Goal: Task Accomplishment & Management: Manage account settings

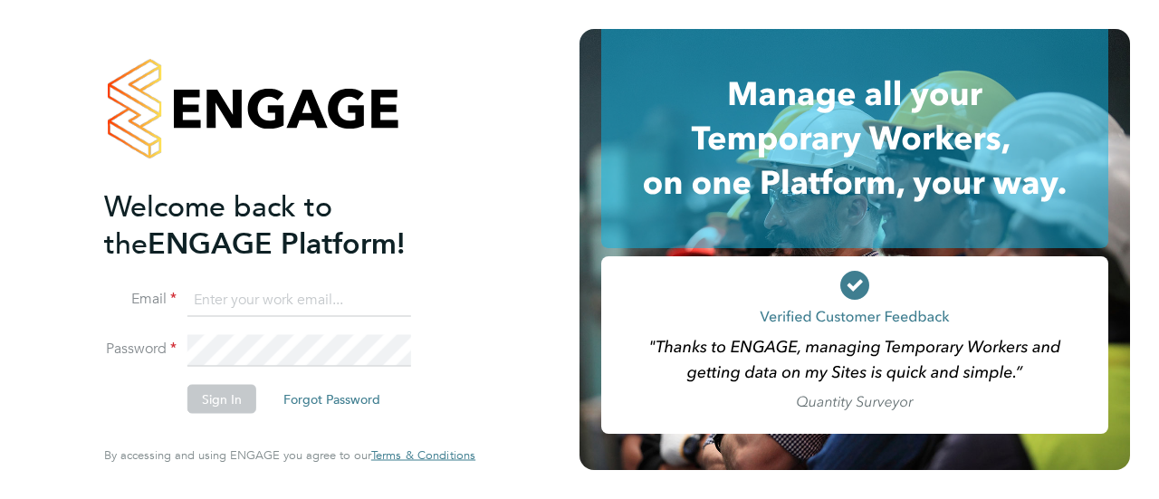
type input "[EMAIL_ADDRESS][PERSON_NAME][DOMAIN_NAME]"
click at [225, 403] on button "Sign In" at bounding box center [221, 399] width 69 height 29
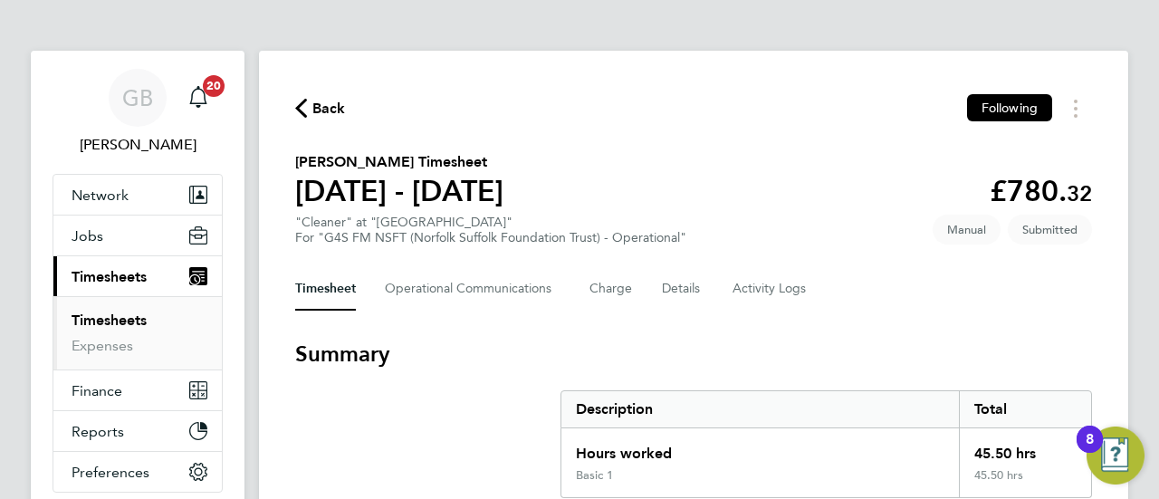
click at [98, 314] on link "Timesheets" at bounding box center [109, 319] width 75 height 17
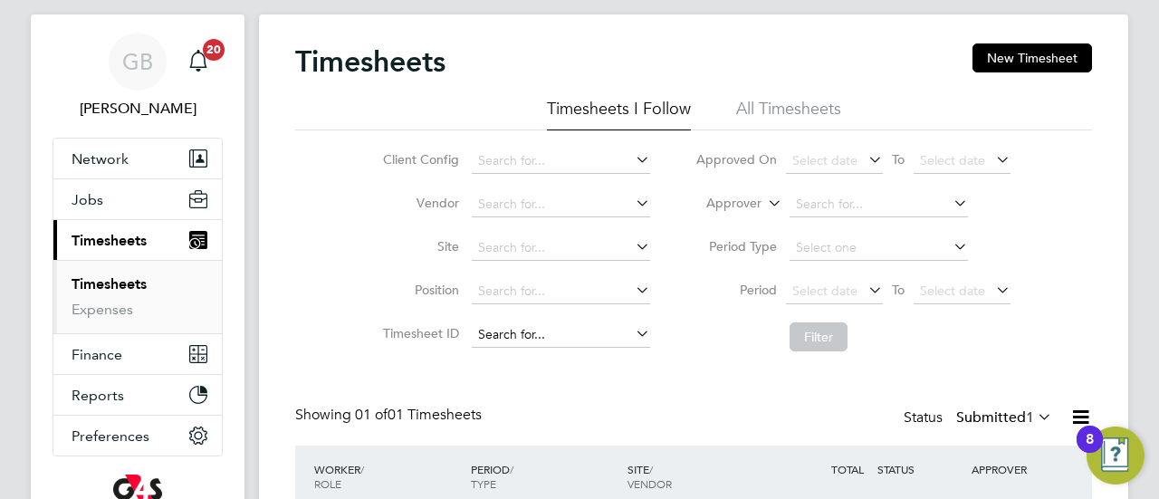
scroll to position [168, 0]
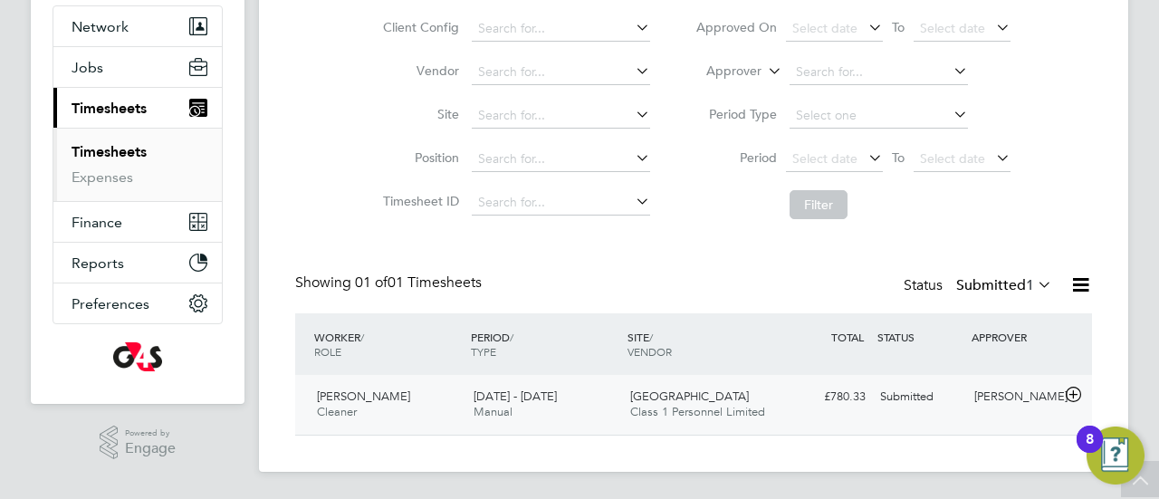
click at [340, 395] on span "Nelson Martins" at bounding box center [363, 395] width 93 height 15
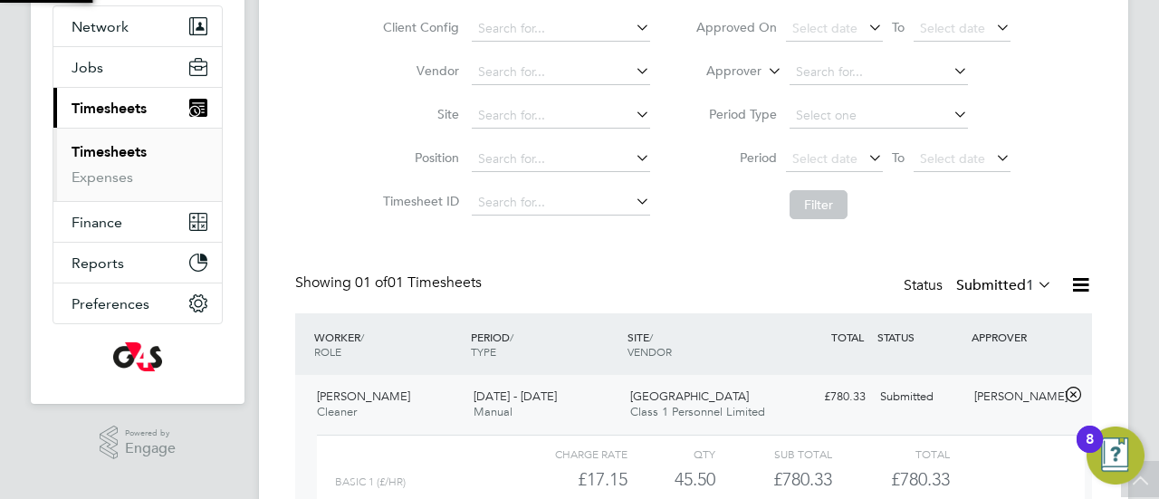
scroll to position [31, 177]
click at [1109, 263] on div "Timesheets New Timesheet Timesheets I Follow All Timesheets Client Config Vendo…" at bounding box center [693, 260] width 869 height 756
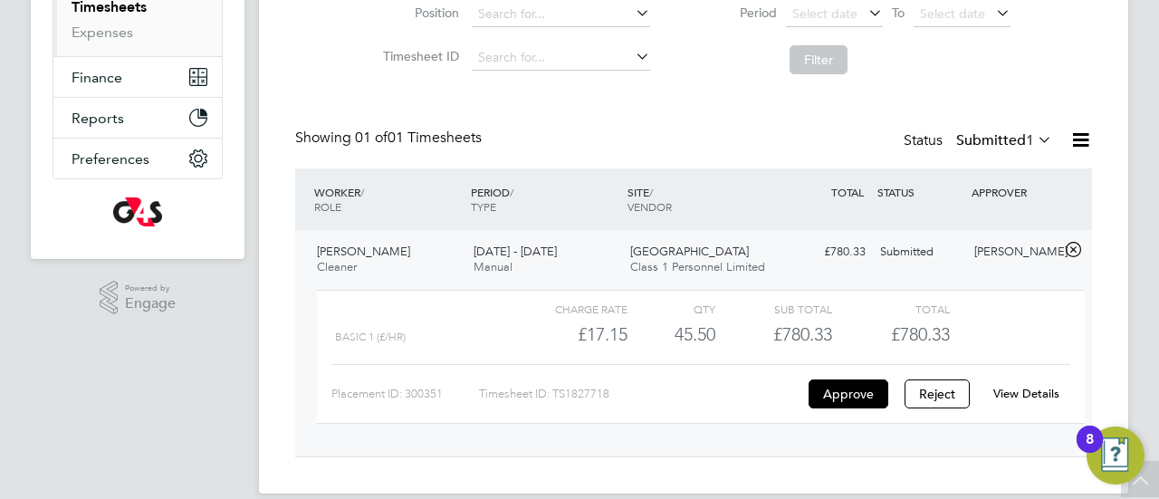
scroll to position [335, 0]
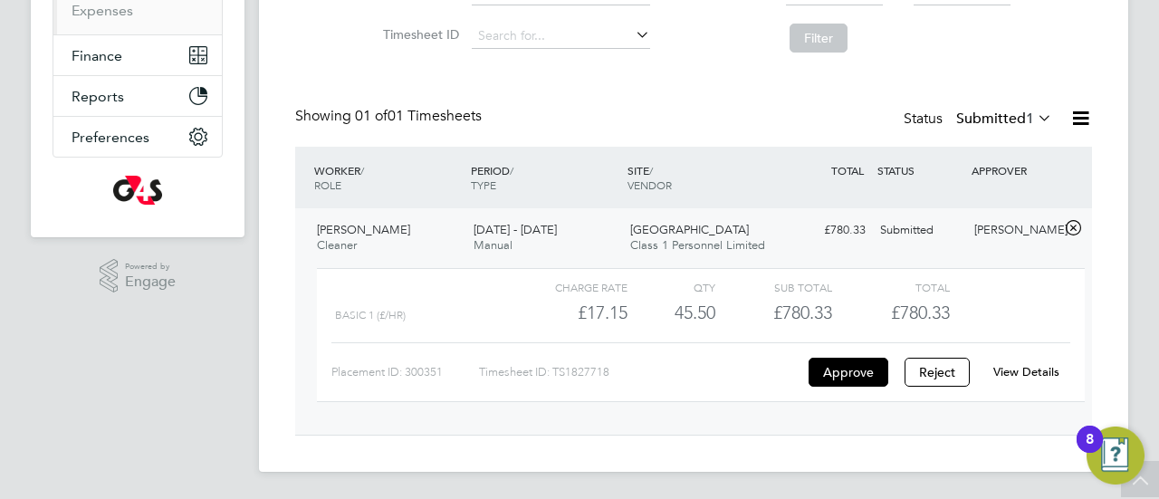
click at [1033, 372] on link "View Details" at bounding box center [1026, 371] width 66 height 15
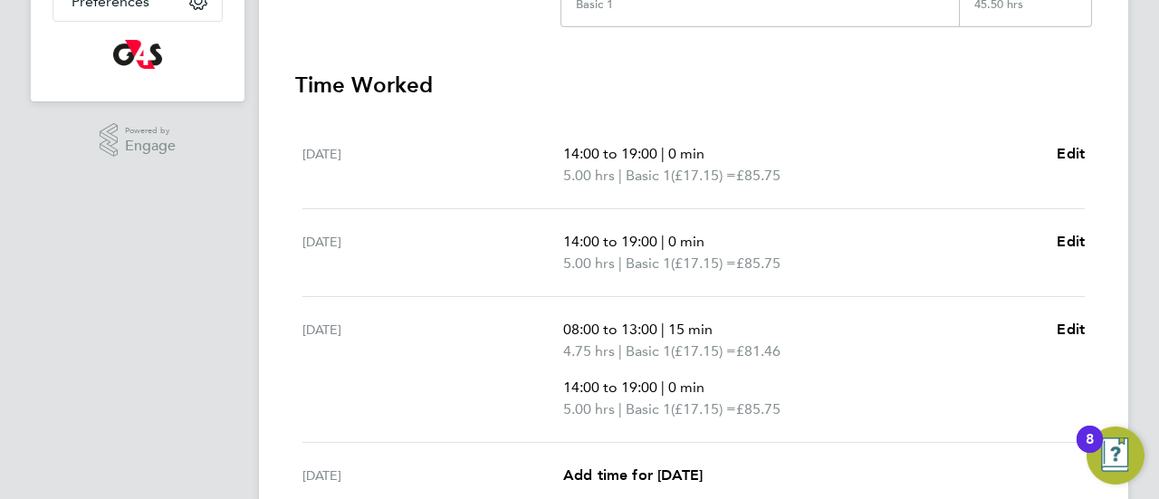
scroll to position [507, 0]
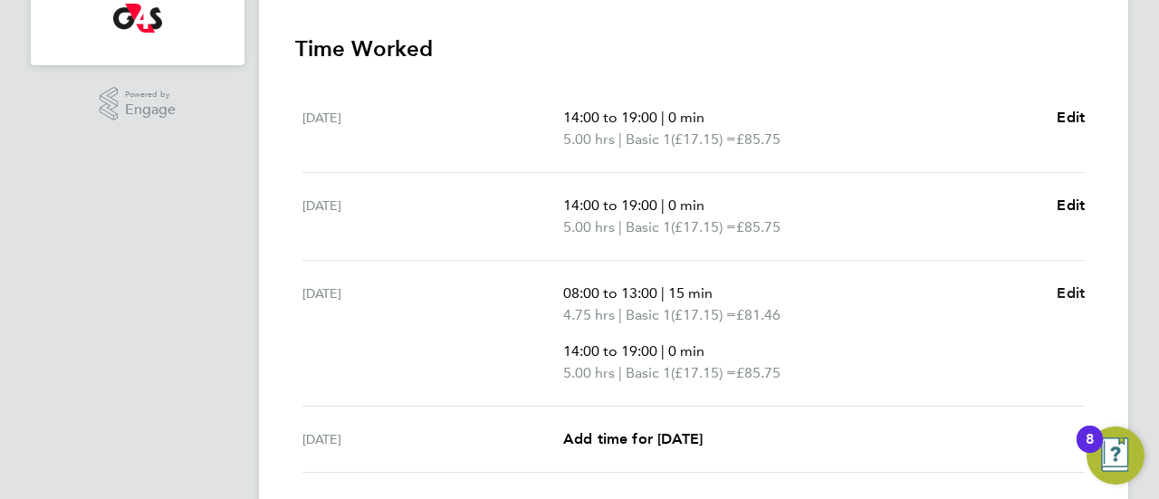
click at [1067, 284] on span "Edit" at bounding box center [1071, 292] width 28 height 17
select select "15"
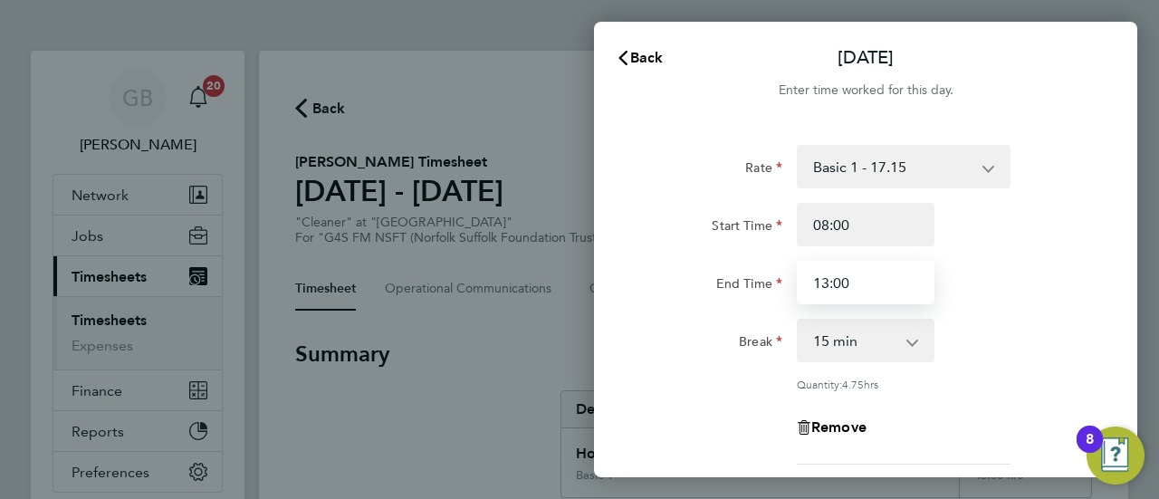
click at [819, 283] on input "13:00" at bounding box center [866, 282] width 138 height 43
type input "19:00"
click at [914, 336] on app-timesheet-line-hourly "Start Time 08:00 End Time 19:00 Break 0 min 15 min 30 min 45 min 60 min 75 min …" at bounding box center [866, 297] width 442 height 188
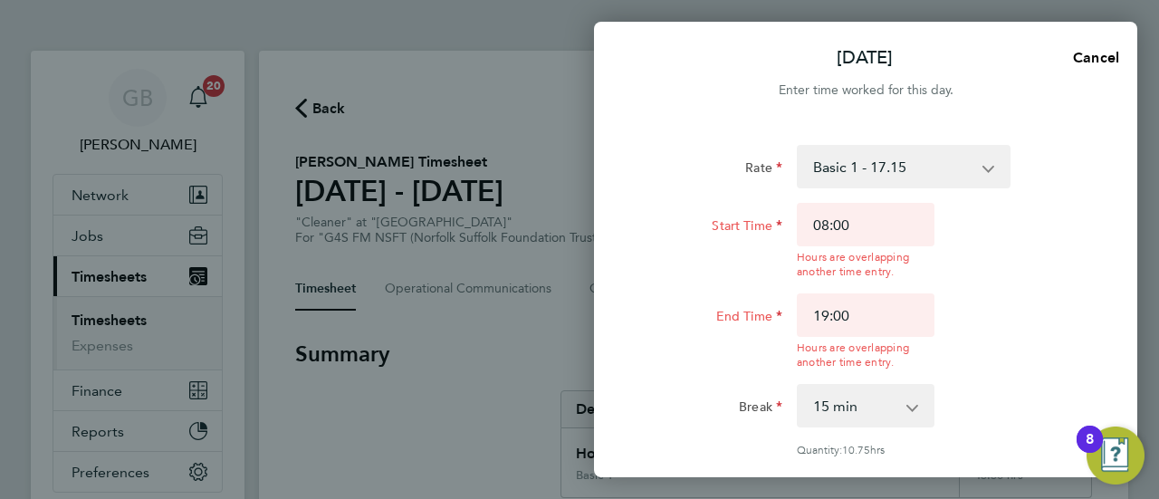
click at [981, 285] on div "Start Time 08:00 Hours are overlapping another time entry. End Time 19:00 Hours…" at bounding box center [865, 286] width 456 height 167
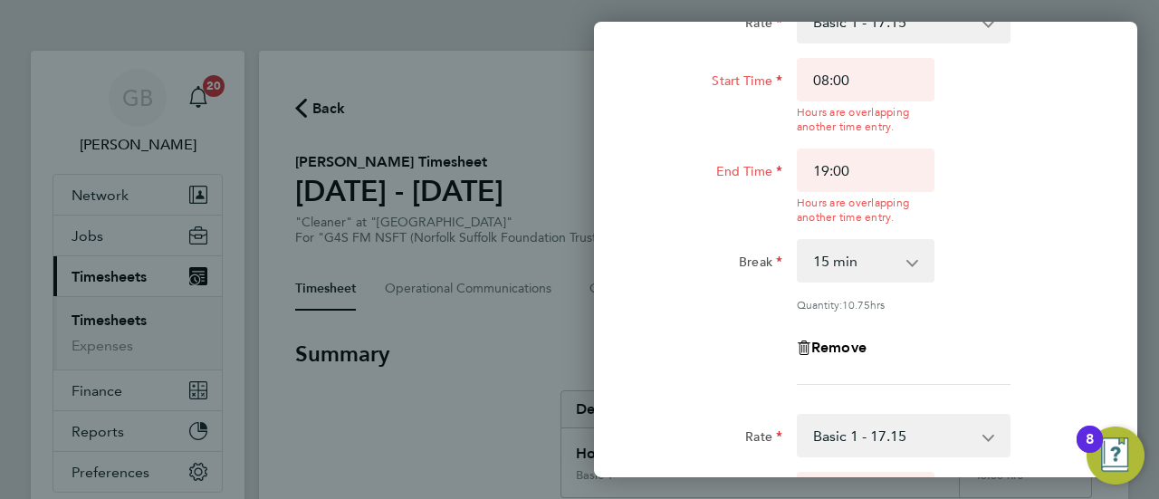
scroll to position [217, 0]
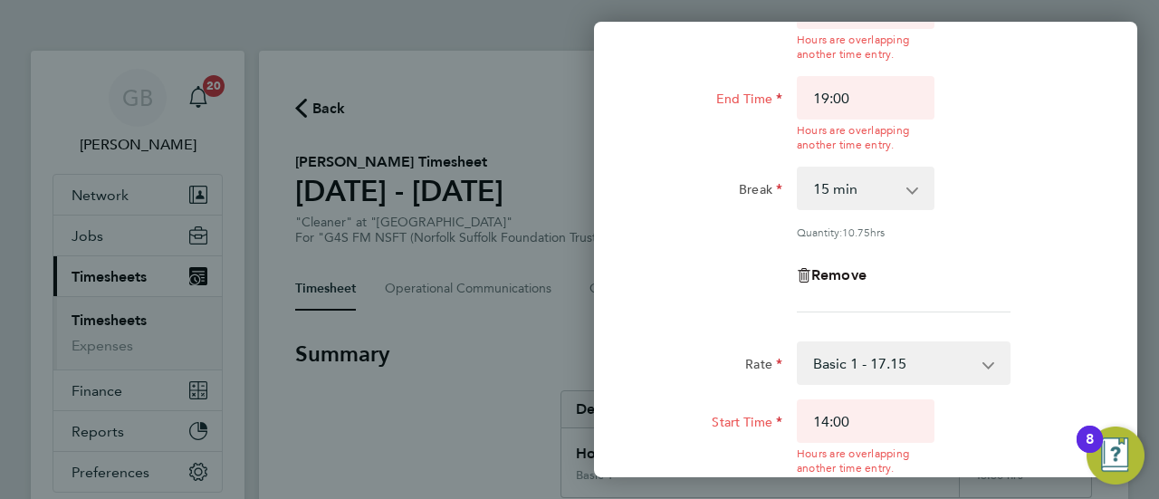
click at [846, 274] on span "Remove" at bounding box center [838, 274] width 55 height 17
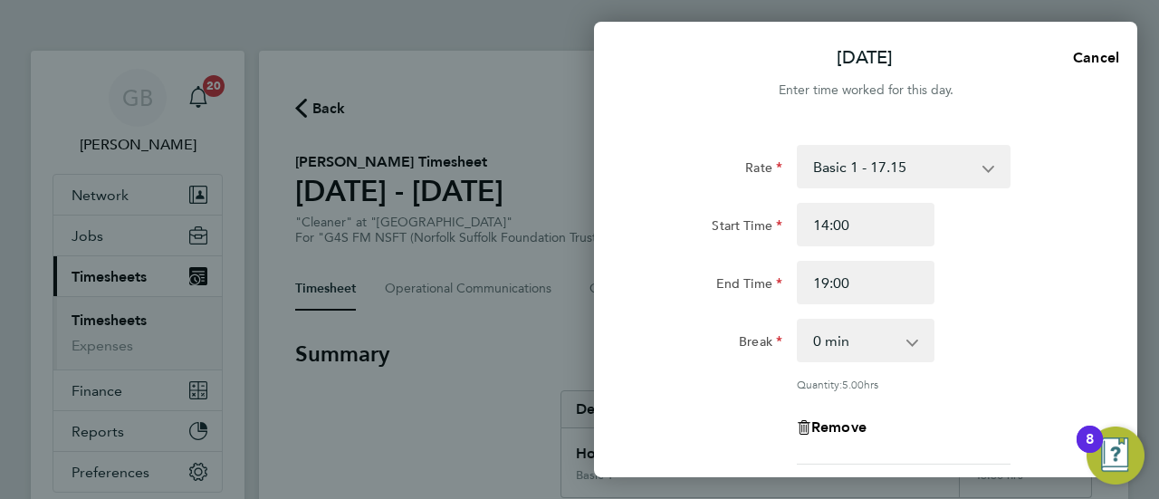
click at [887, 343] on select "0 min 15 min 30 min 45 min 60 min 75 min 90 min" at bounding box center [855, 341] width 112 height 40
select select "60"
click at [799, 321] on select "0 min 15 min 30 min 45 min 60 min 75 min 90 min" at bounding box center [855, 341] width 112 height 40
click at [997, 343] on div "Break 0 min 15 min 30 min 45 min 60 min 75 min 90 min" at bounding box center [865, 340] width 456 height 43
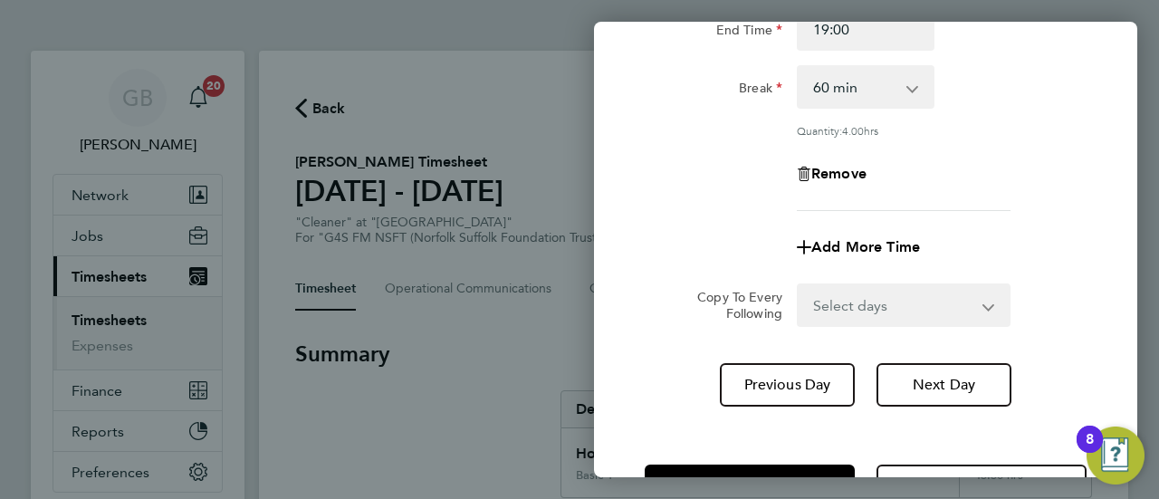
scroll to position [319, 0]
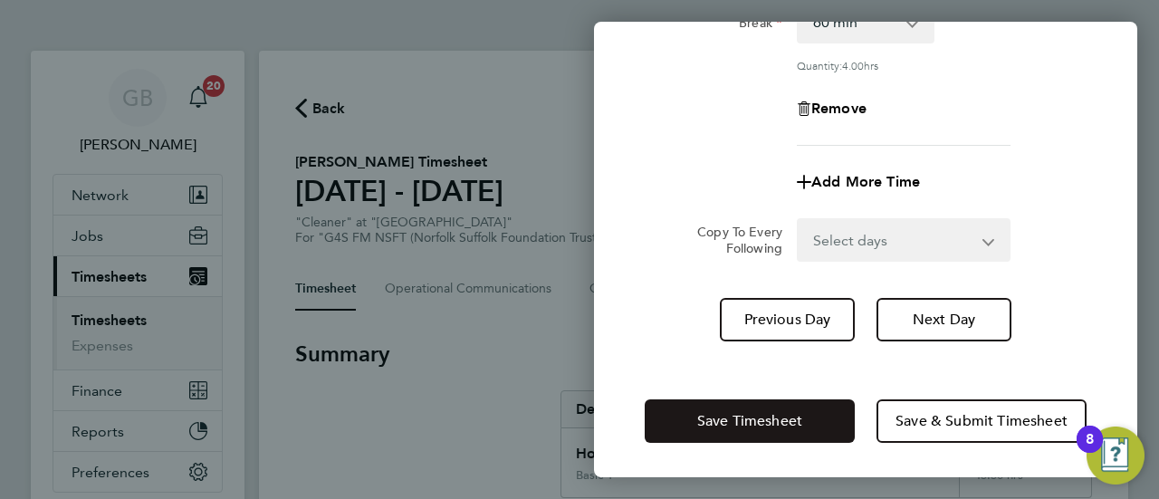
click at [727, 429] on button "Save Timesheet" at bounding box center [750, 420] width 210 height 43
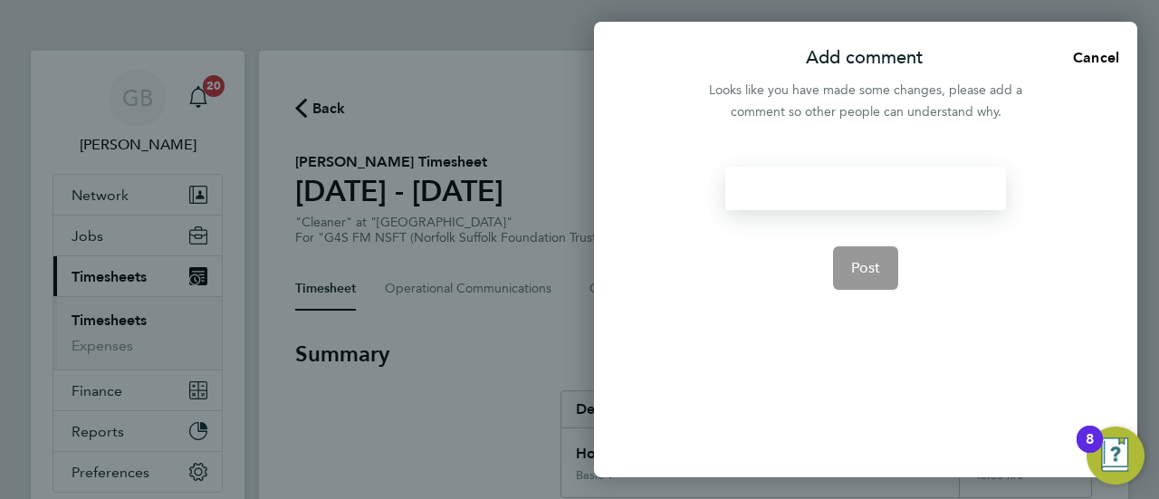
click at [823, 195] on div at bounding box center [865, 188] width 280 height 43
click at [871, 267] on span "Post" at bounding box center [866, 268] width 30 height 18
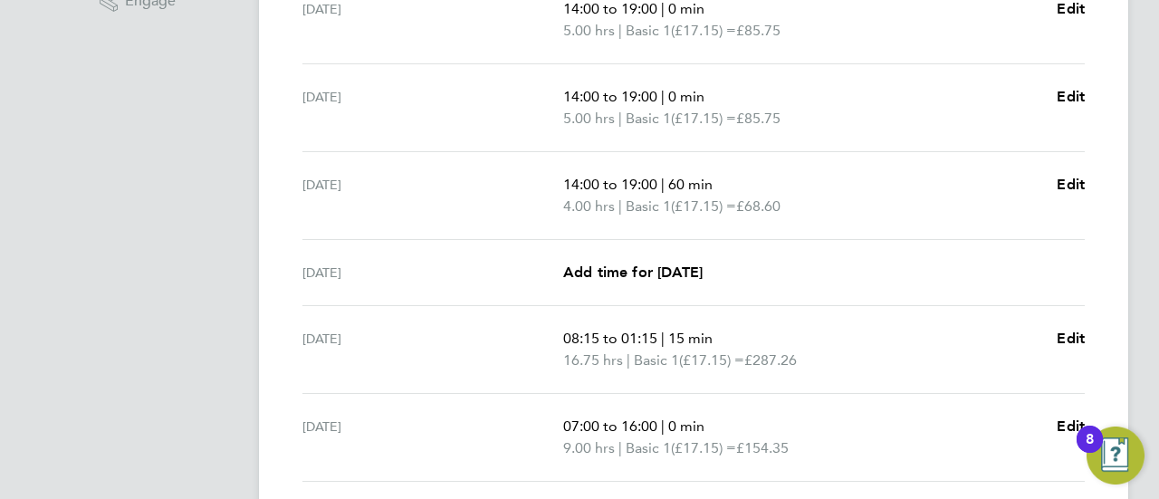
scroll to position [579, 0]
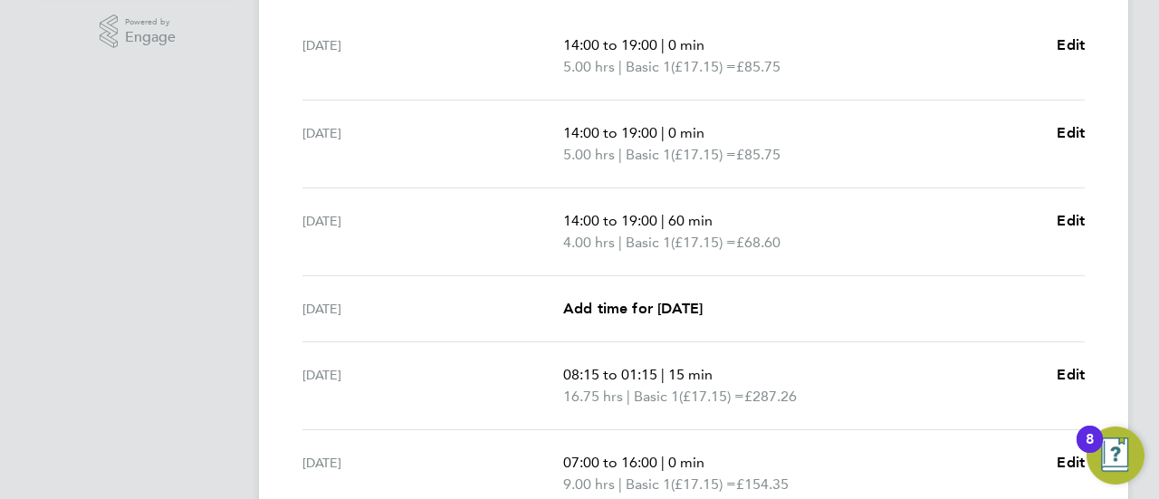
click at [582, 235] on span "4.00 hrs" at bounding box center [589, 242] width 52 height 17
click at [584, 220] on span "14:00 to 19:00" at bounding box center [610, 220] width 94 height 17
click at [1076, 216] on span "Edit" at bounding box center [1071, 220] width 28 height 17
select select "60"
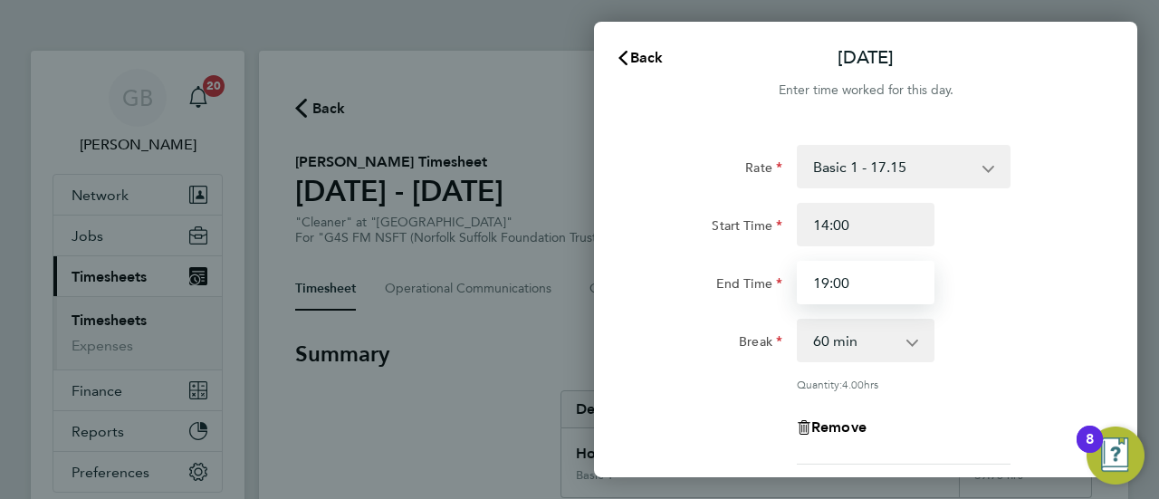
click at [814, 282] on input "19:00" at bounding box center [866, 282] width 138 height 43
type input "19:00"
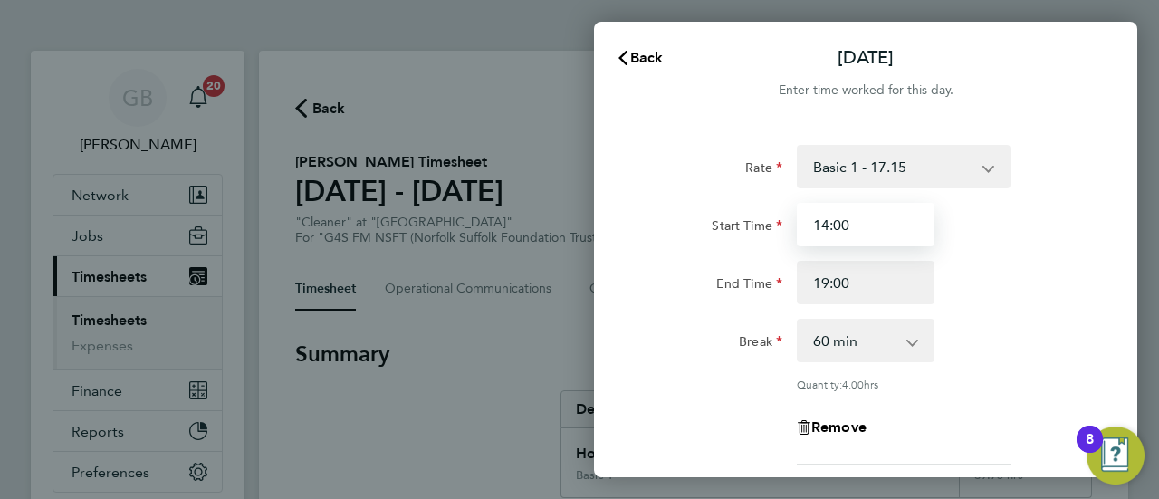
click at [811, 229] on input "14:00" at bounding box center [866, 224] width 138 height 43
type input "08:00"
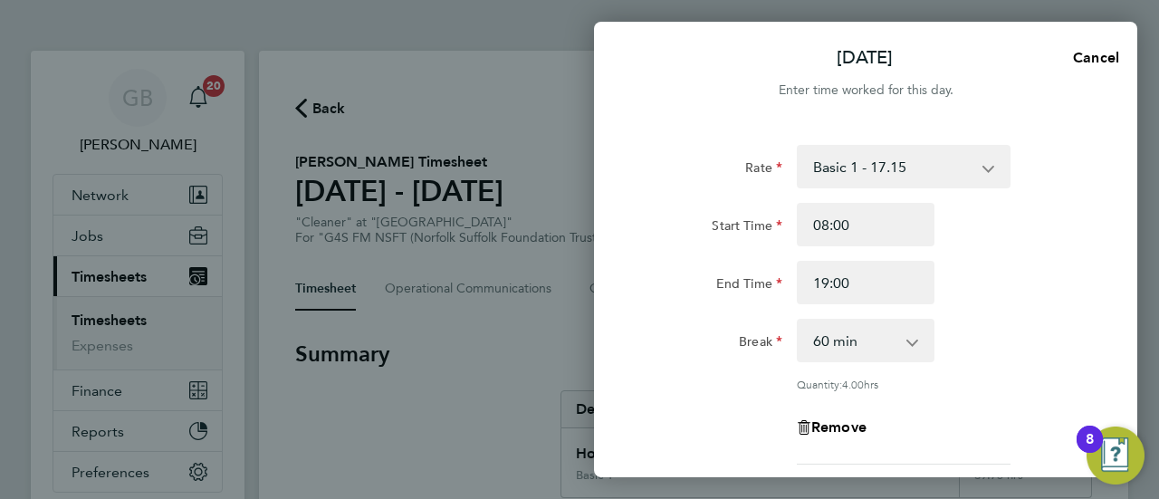
click at [1040, 335] on div "Break 0 min 15 min 30 min 45 min 60 min 75 min 90 min" at bounding box center [865, 340] width 456 height 43
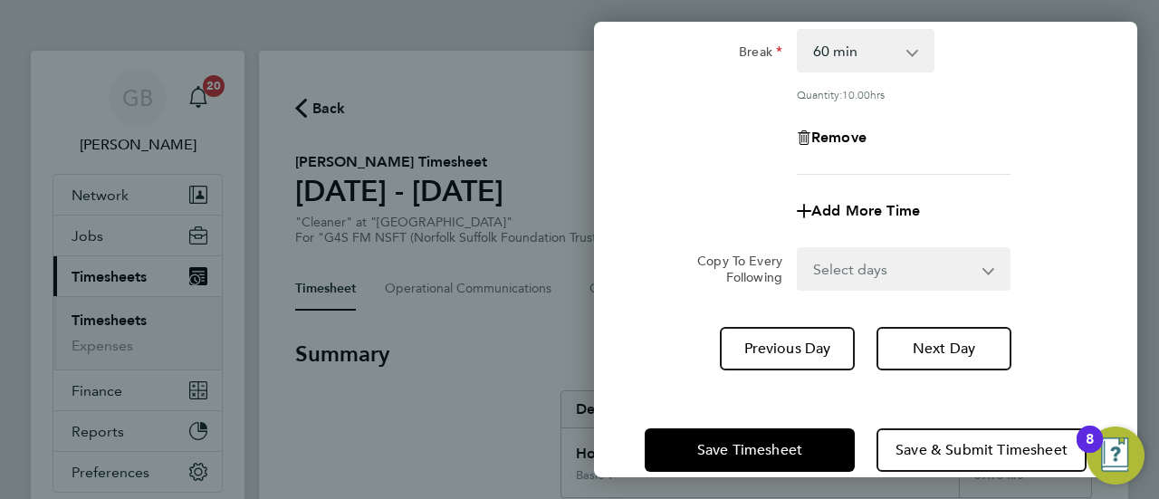
scroll to position [319, 0]
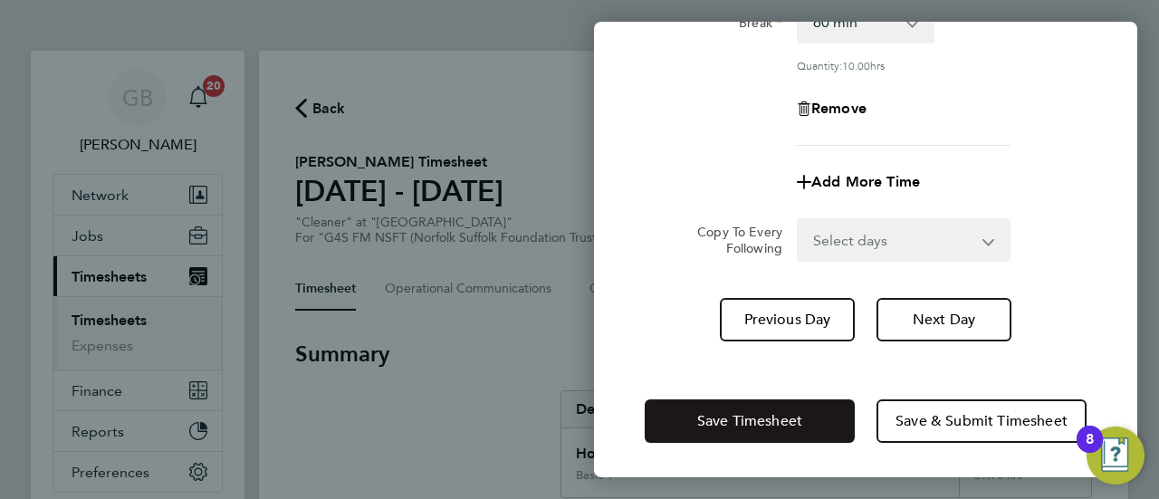
click at [742, 409] on button "Save Timesheet" at bounding box center [750, 420] width 210 height 43
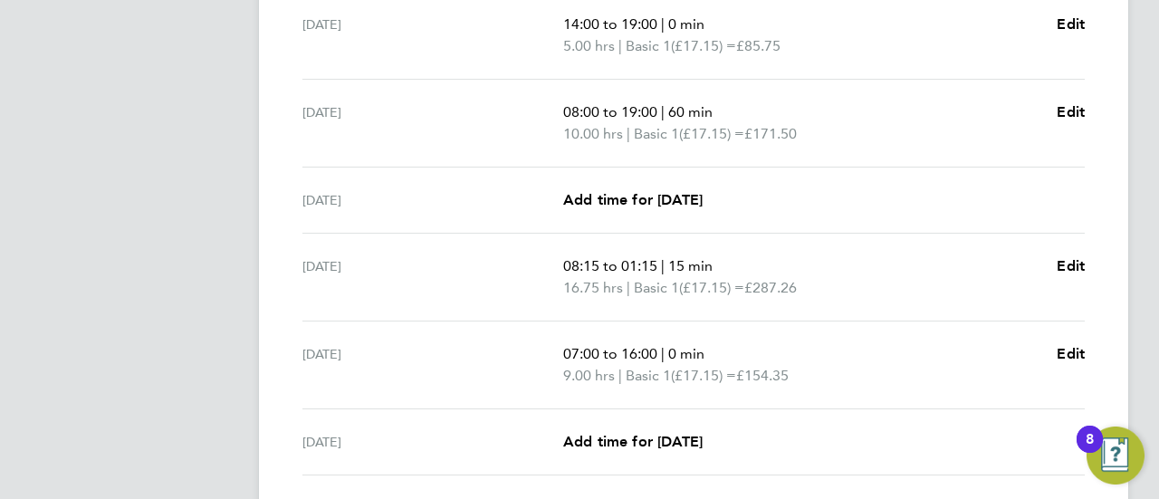
scroll to position [724, 0]
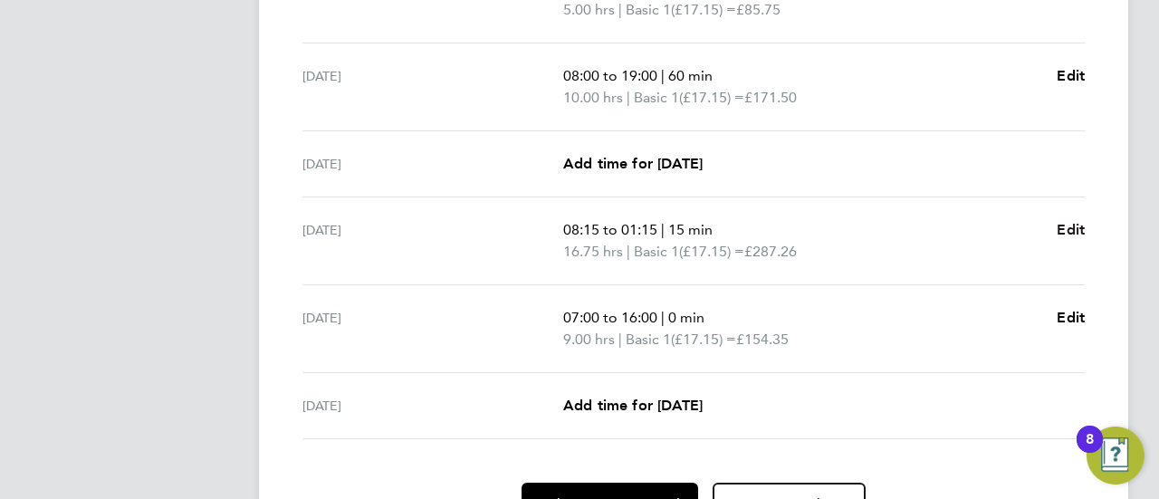
click at [1078, 229] on span "Edit" at bounding box center [1071, 229] width 28 height 17
select select "15"
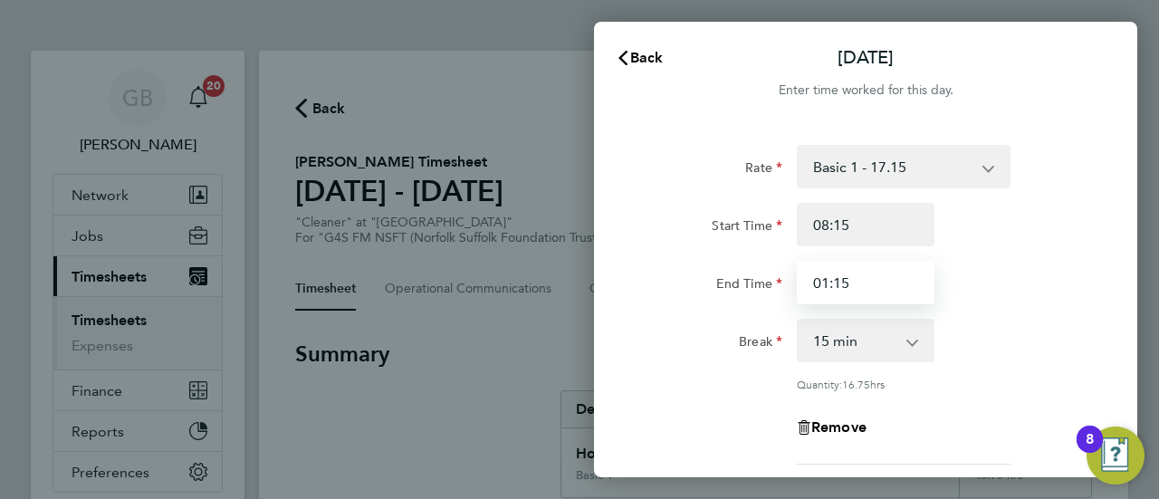
click at [815, 280] on input "01:15" at bounding box center [866, 282] width 138 height 43
type input "19:00"
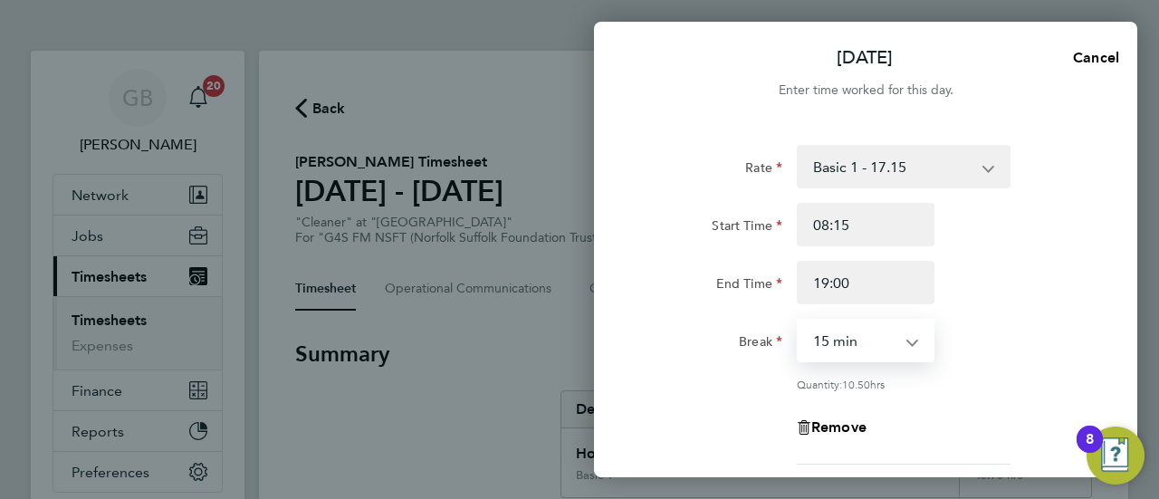
click at [828, 346] on select "0 min 15 min 30 min 45 min 60 min 75 min 90 min" at bounding box center [855, 341] width 112 height 40
select select "60"
click at [799, 321] on select "0 min 15 min 30 min 45 min 60 min 75 min 90 min" at bounding box center [855, 341] width 112 height 40
click at [975, 322] on div "Break 0 min 15 min 30 min 45 min 60 min 75 min 90 min" at bounding box center [865, 340] width 456 height 43
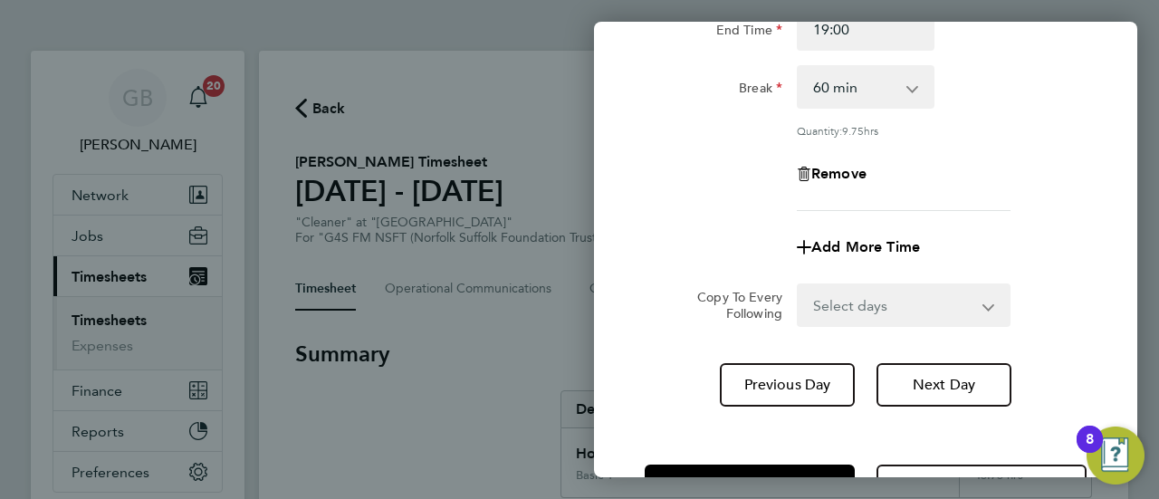
scroll to position [319, 0]
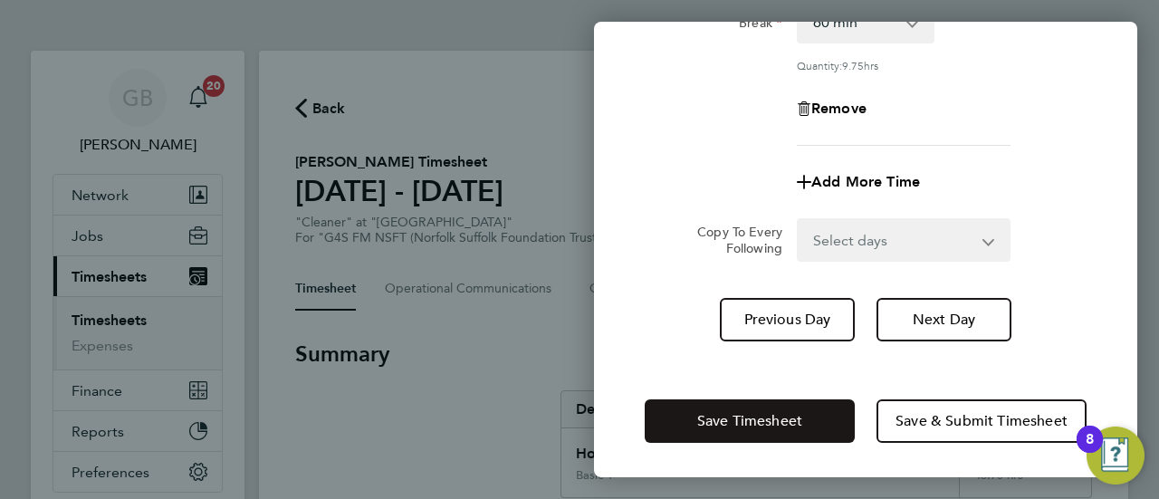
click at [746, 418] on span "Save Timesheet" at bounding box center [749, 421] width 105 height 18
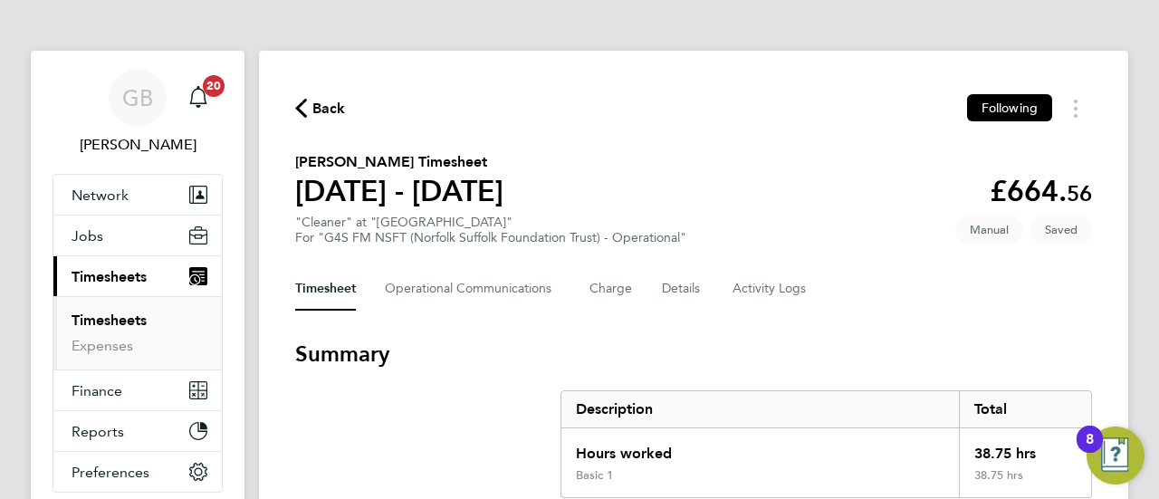
click at [511, 381] on section "Summary Description Total Hours worked 38.75 hrs Basic 1 38.75 hrs" at bounding box center [693, 419] width 797 height 158
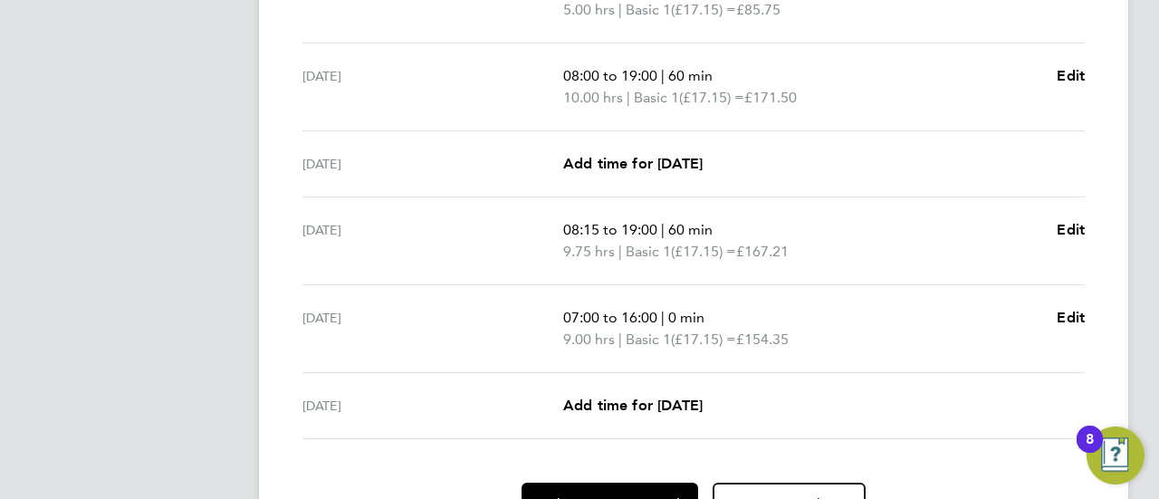
scroll to position [761, 0]
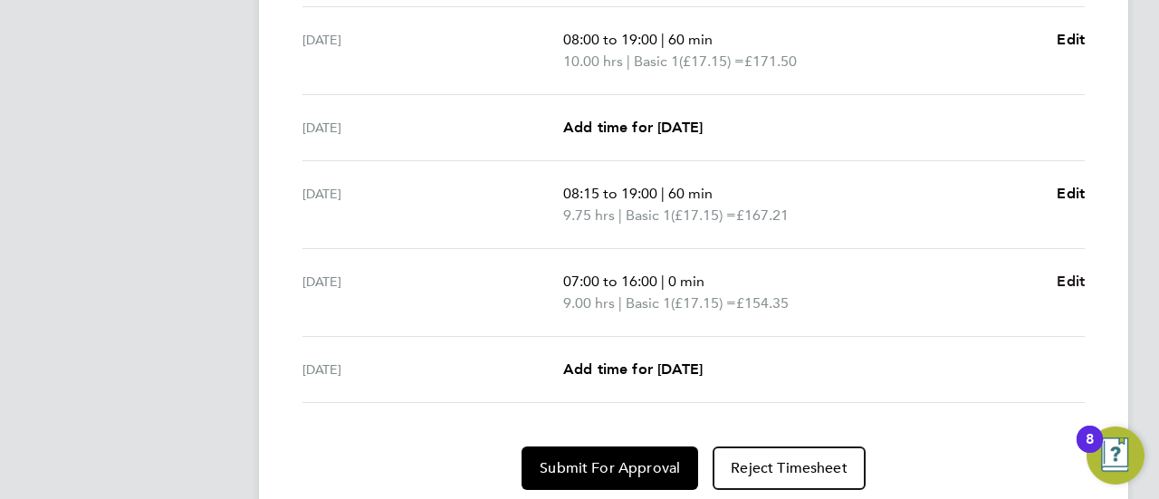
click at [1071, 284] on span "Edit" at bounding box center [1071, 281] width 28 height 17
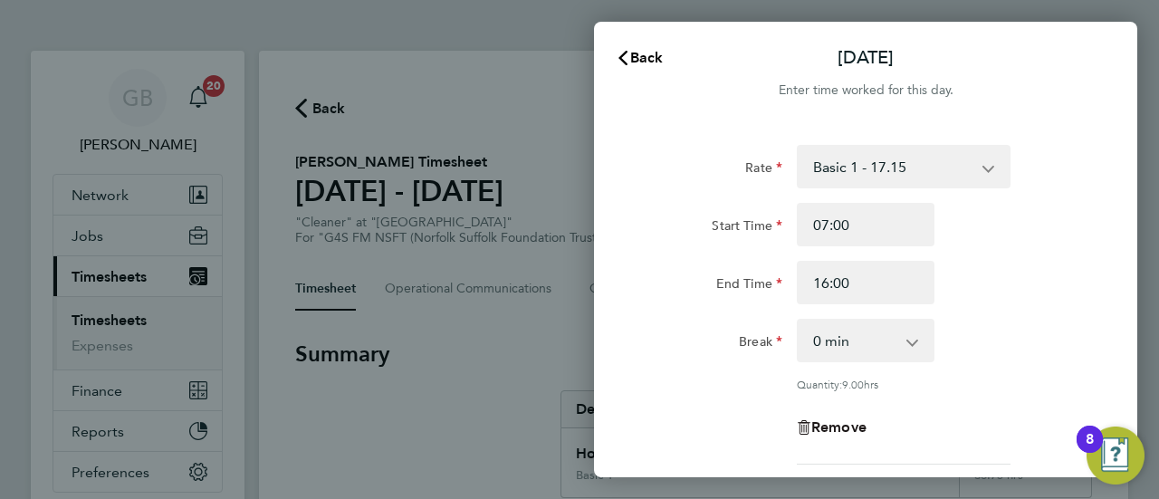
click at [848, 426] on span "Remove" at bounding box center [838, 426] width 55 height 17
select select "null"
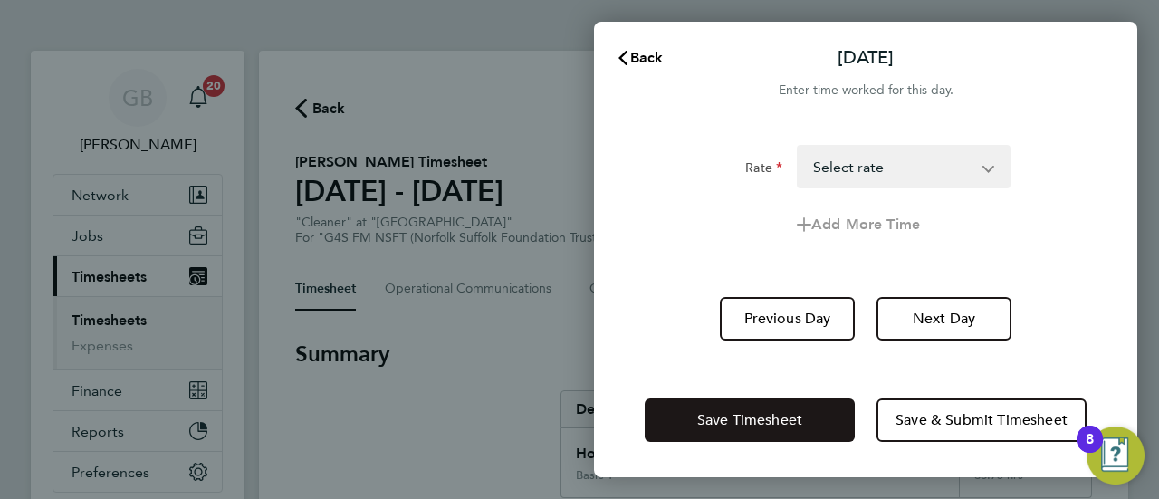
click at [759, 419] on span "Save Timesheet" at bounding box center [749, 420] width 105 height 18
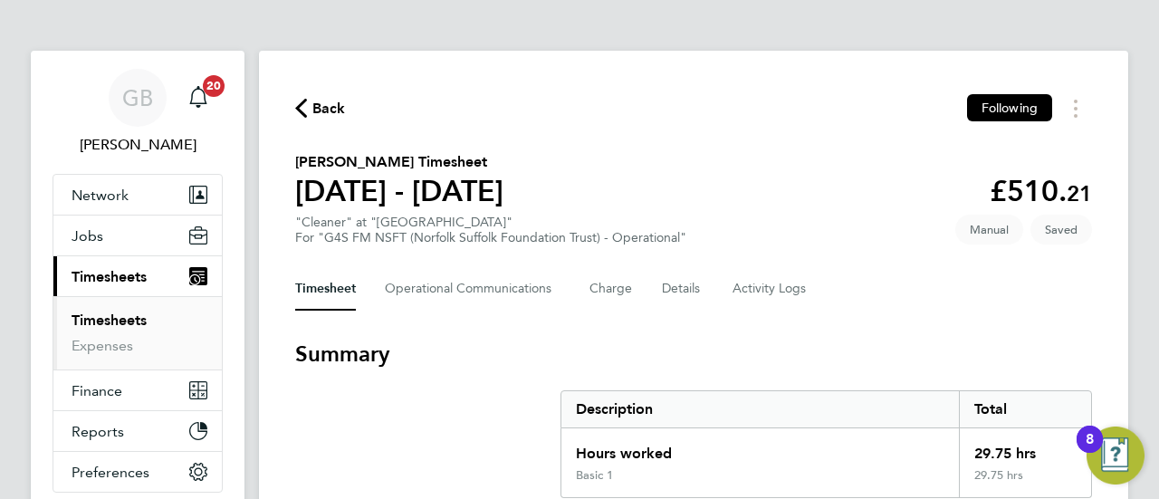
click at [627, 341] on h3 "Summary" at bounding box center [693, 354] width 797 height 29
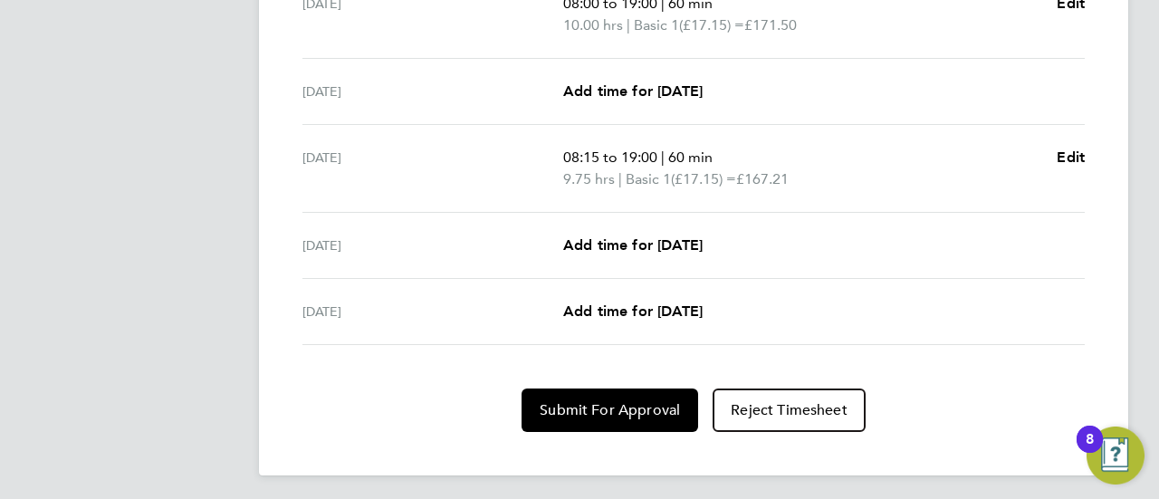
scroll to position [799, 0]
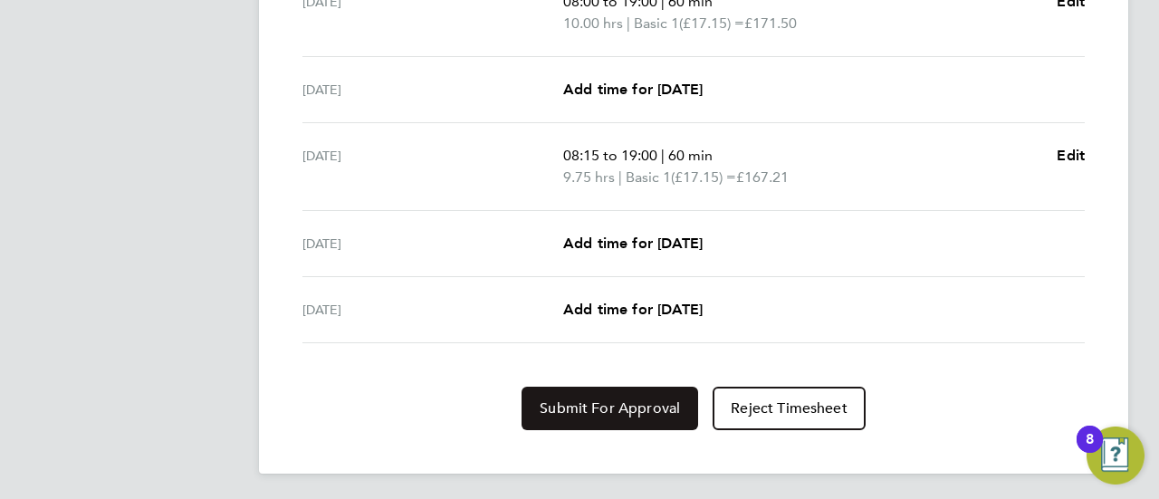
click at [614, 403] on span "Submit For Approval" at bounding box center [610, 408] width 140 height 18
click at [614, 403] on span "Approve Timesheet" at bounding box center [609, 408] width 133 height 18
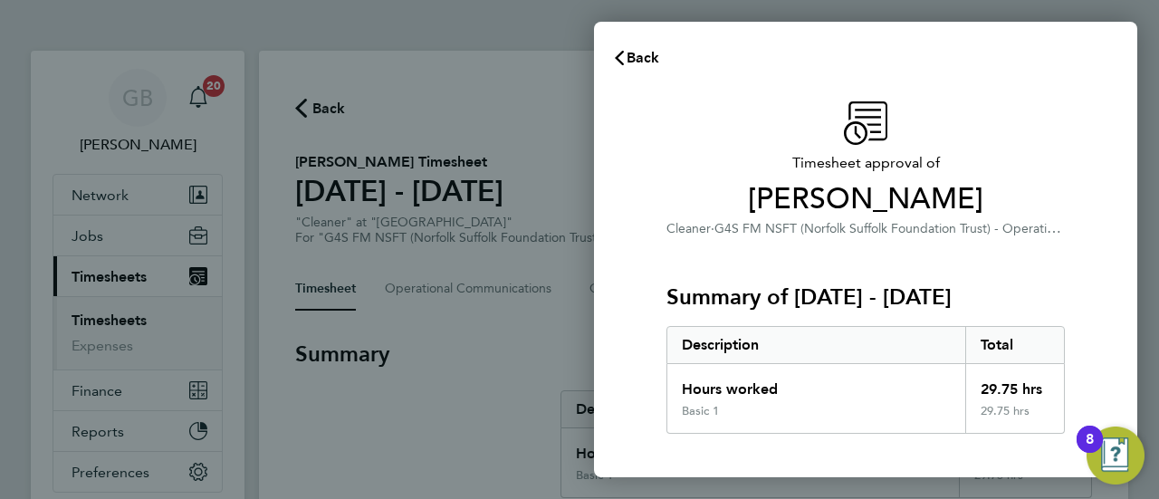
click at [666, 350] on div "Description Total" at bounding box center [865, 345] width 398 height 38
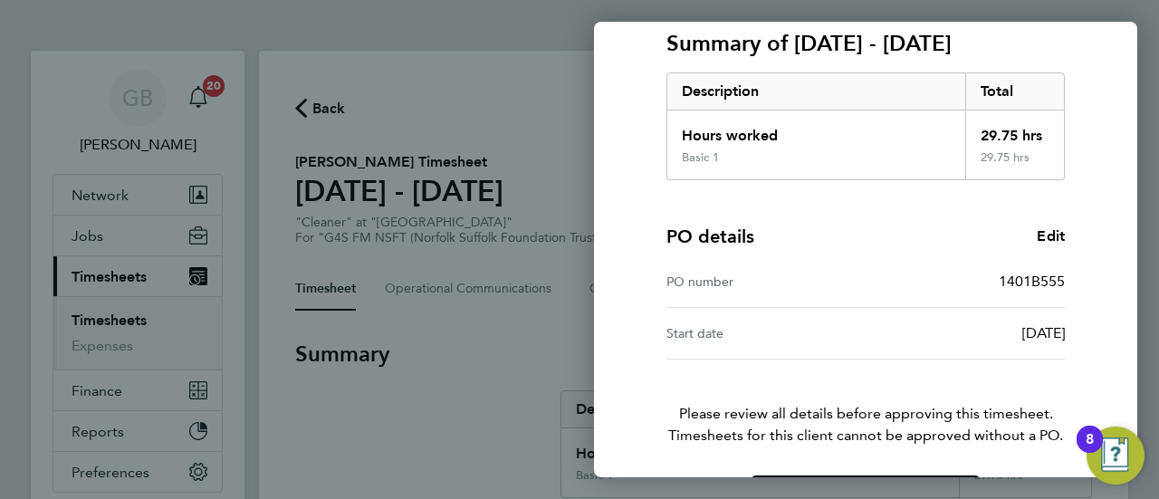
scroll to position [315, 0]
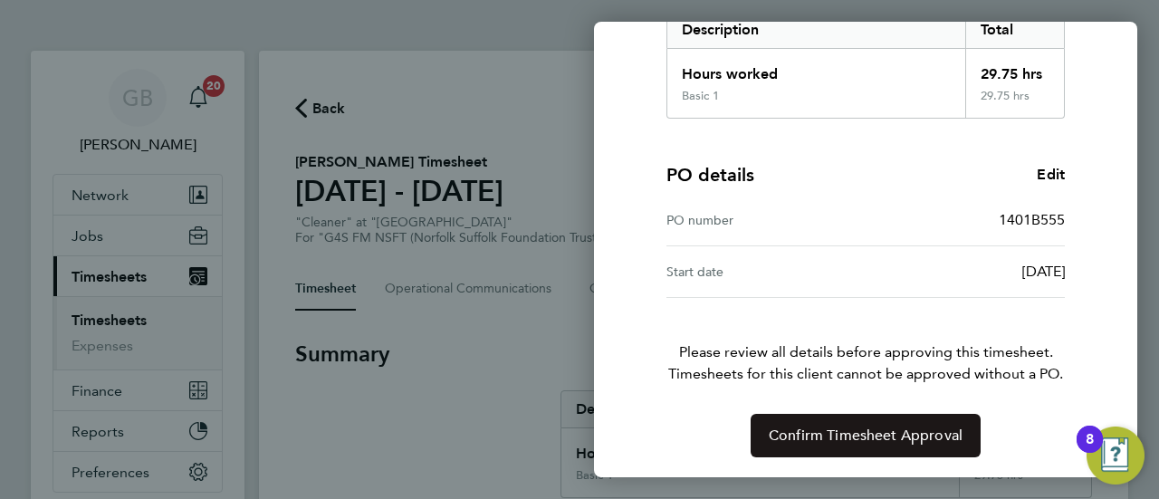
click at [875, 436] on span "Confirm Timesheet Approval" at bounding box center [866, 435] width 194 height 18
